Goal: Communication & Community: Connect with others

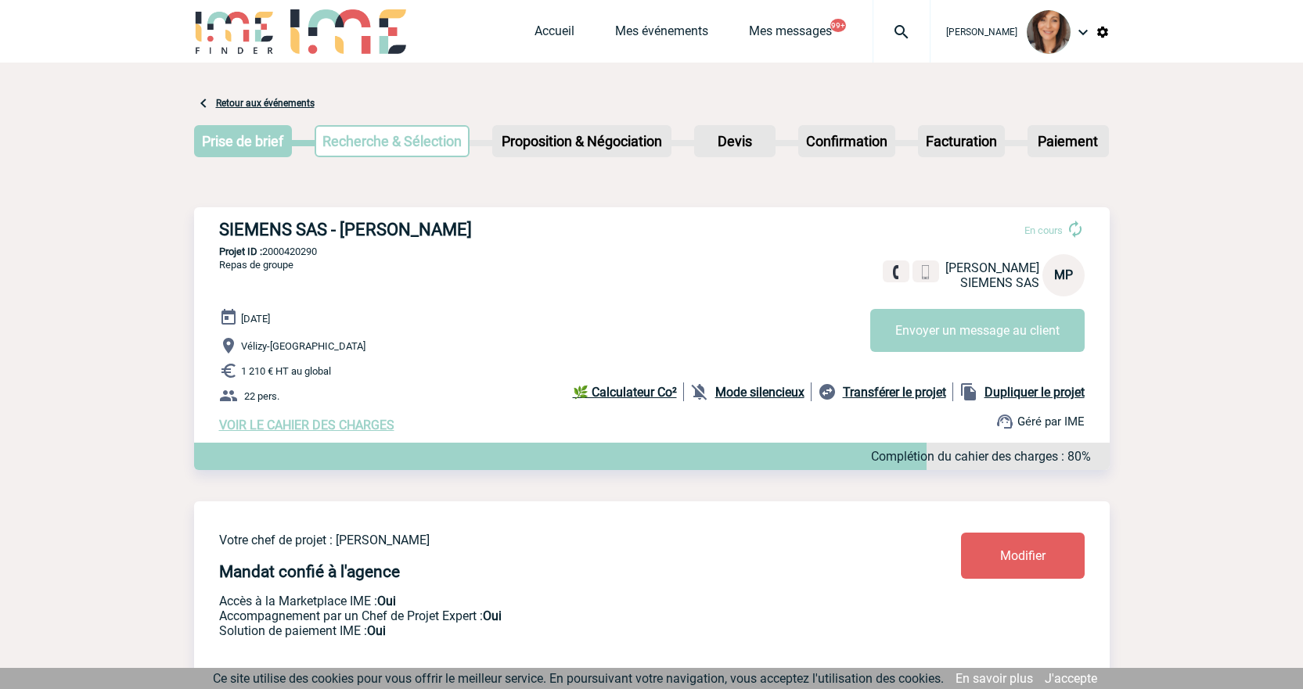
click at [913, 31] on img at bounding box center [901, 32] width 56 height 19
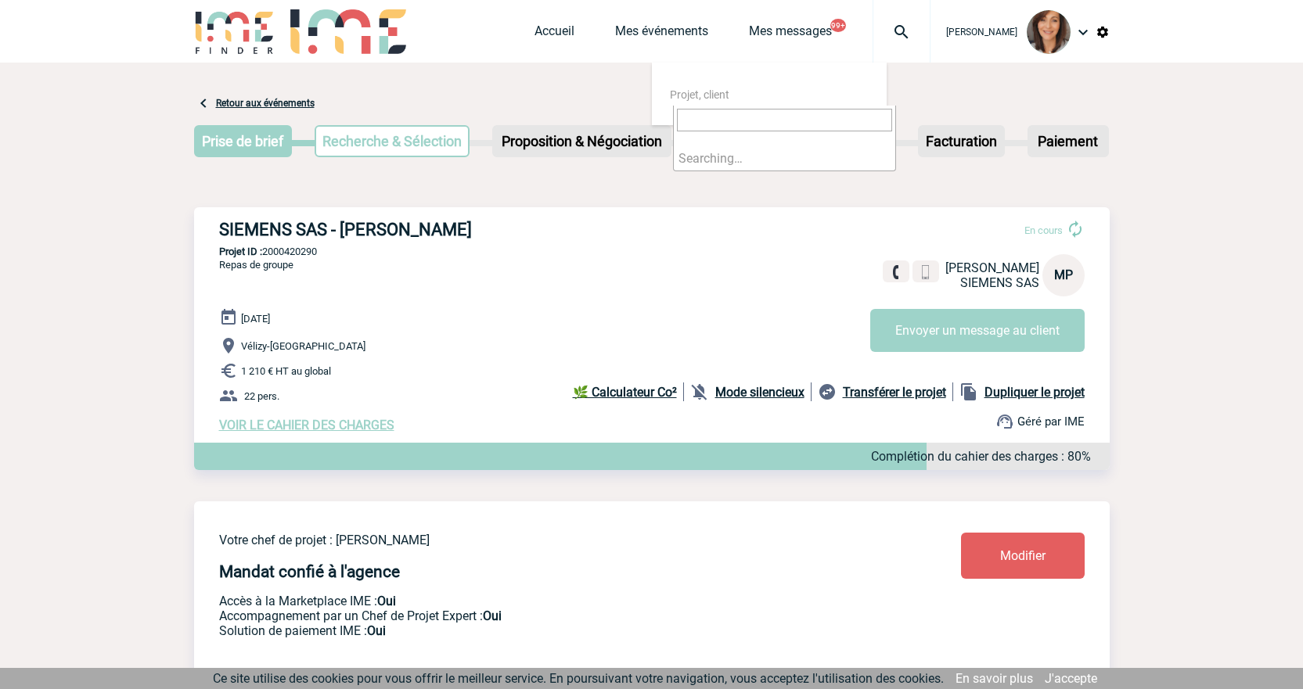
type input "2000421548"
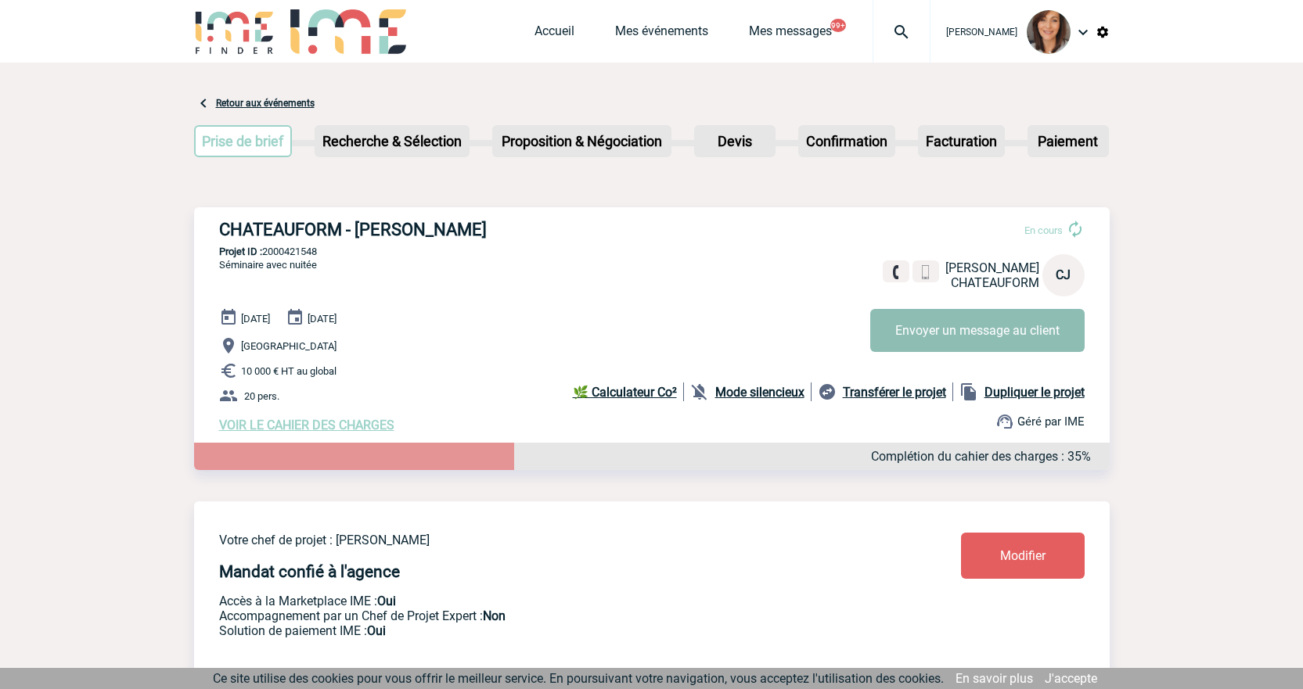
click at [923, 335] on button "Envoyer un message au client" at bounding box center [977, 330] width 214 height 43
click at [913, 31] on img at bounding box center [901, 32] width 56 height 19
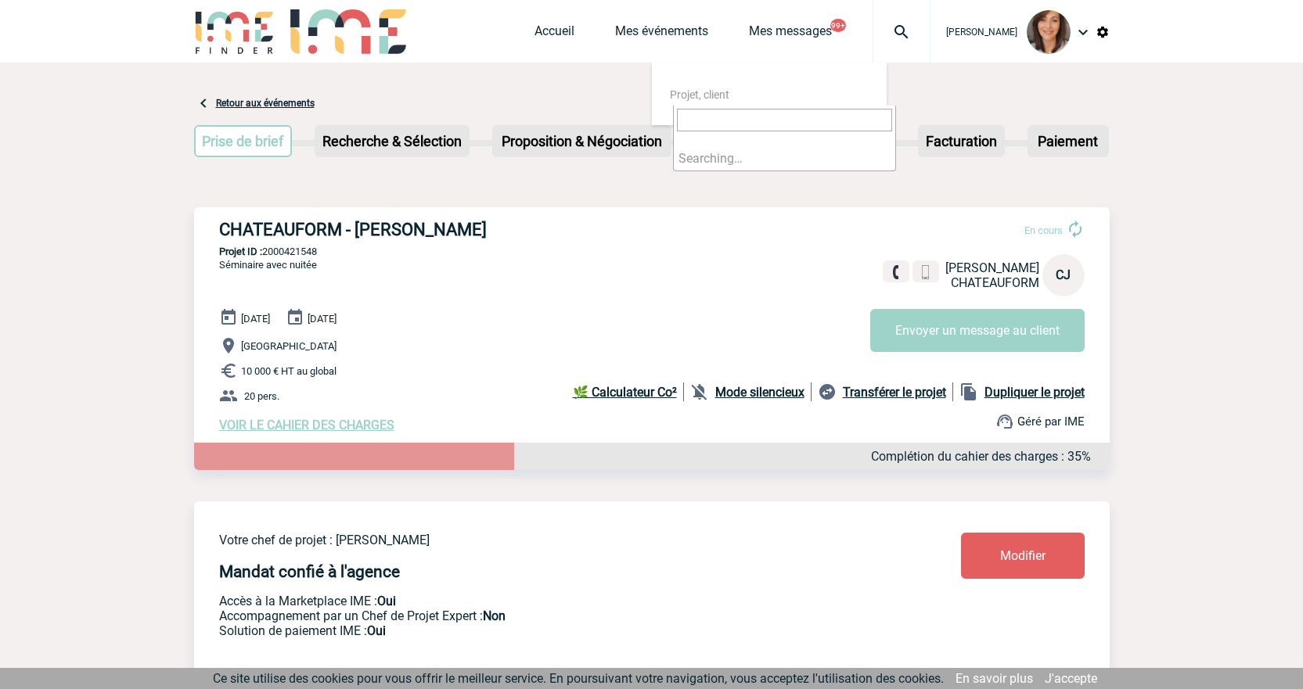
type input "2000421572"
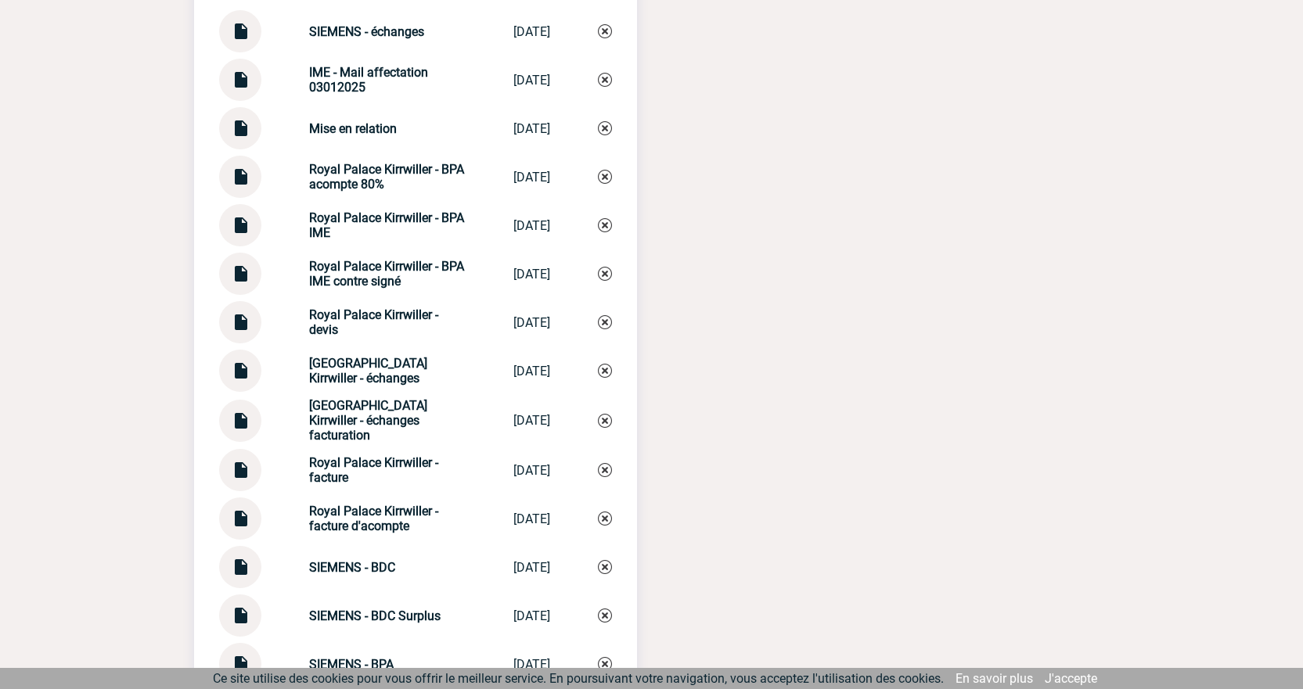
scroll to position [2393, 0]
click at [362, 602] on div "SIEMENS - BDC Surplus SIEMENS - BDC S... [DATE]" at bounding box center [415, 615] width 393 height 42
click at [243, 594] on img at bounding box center [240, 609] width 20 height 31
click at [241, 545] on img at bounding box center [240, 560] width 20 height 31
